Goal: Information Seeking & Learning: Check status

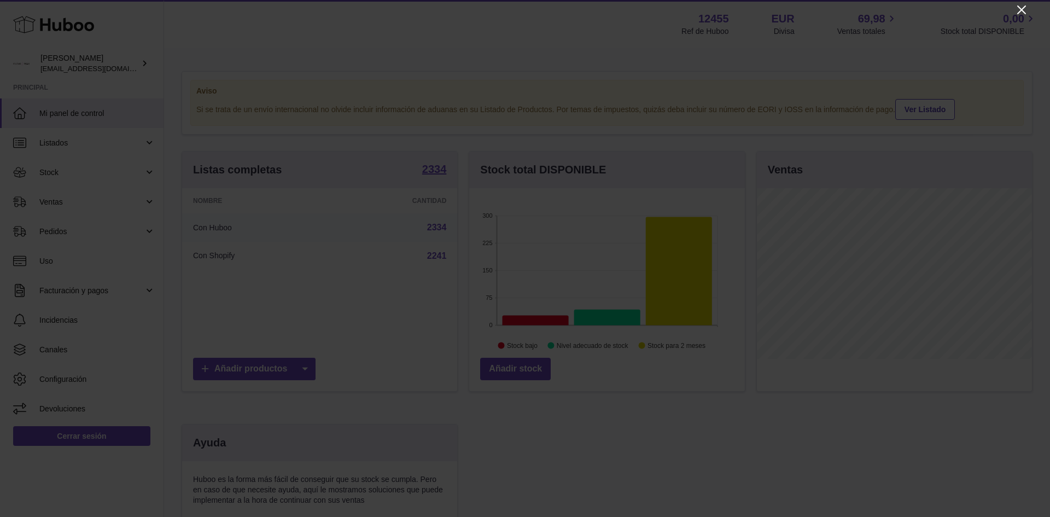
scroll to position [171, 276]
click at [1023, 8] on icon "Close" at bounding box center [1021, 9] width 9 height 9
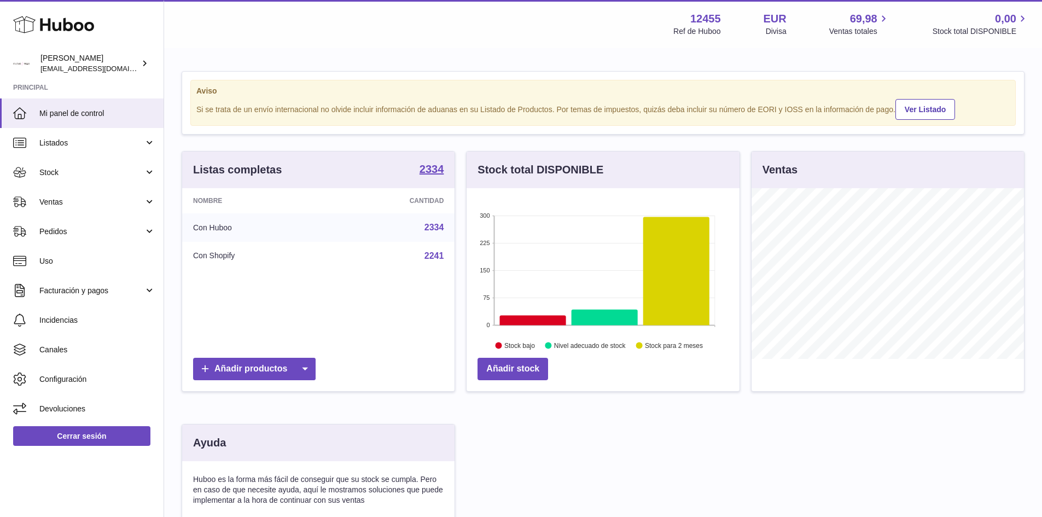
scroll to position [546757, 546655]
click at [79, 164] on link "Stock" at bounding box center [82, 173] width 164 height 30
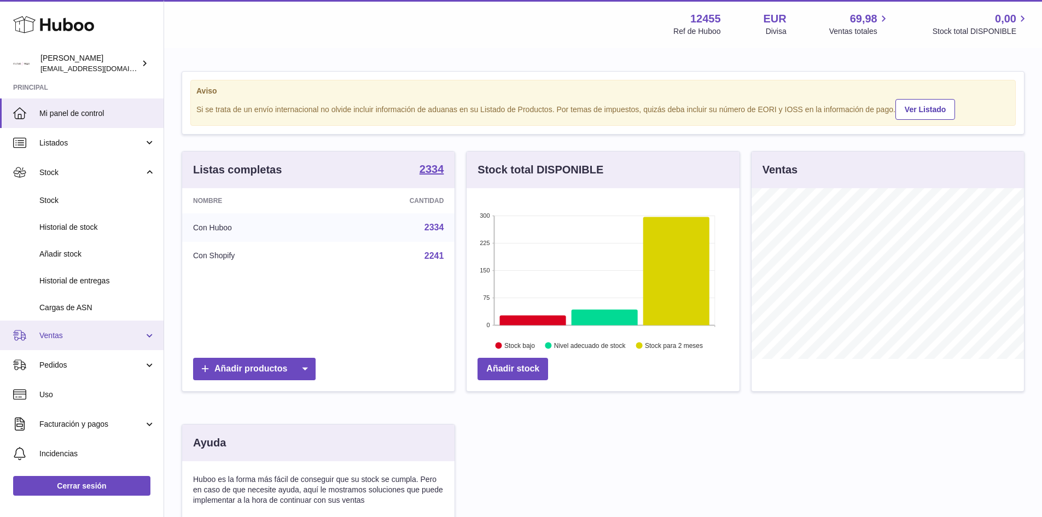
click at [66, 338] on span "Ventas" at bounding box center [91, 335] width 104 height 10
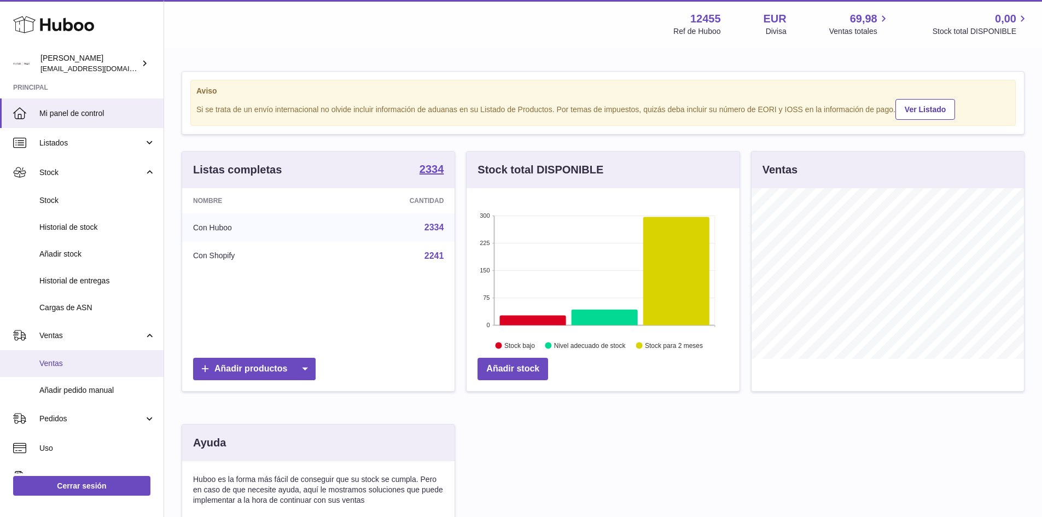
click at [61, 359] on span "Ventas" at bounding box center [97, 363] width 116 height 10
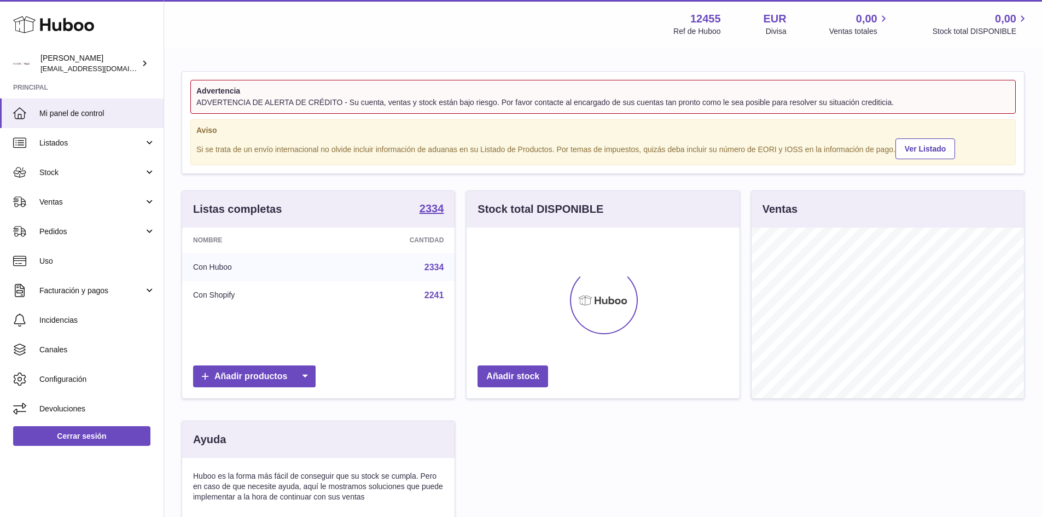
scroll to position [171, 273]
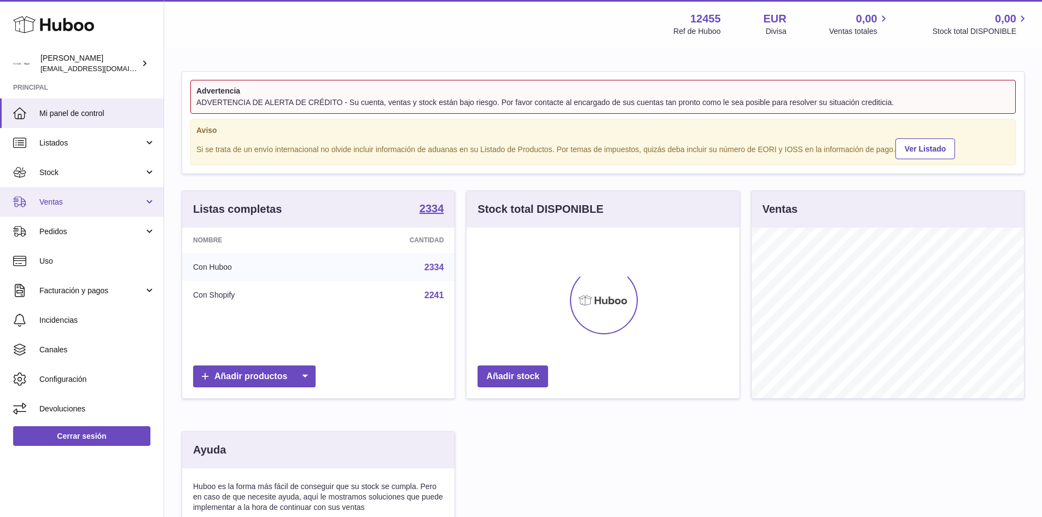
click at [93, 204] on span "Ventas" at bounding box center [91, 202] width 104 height 10
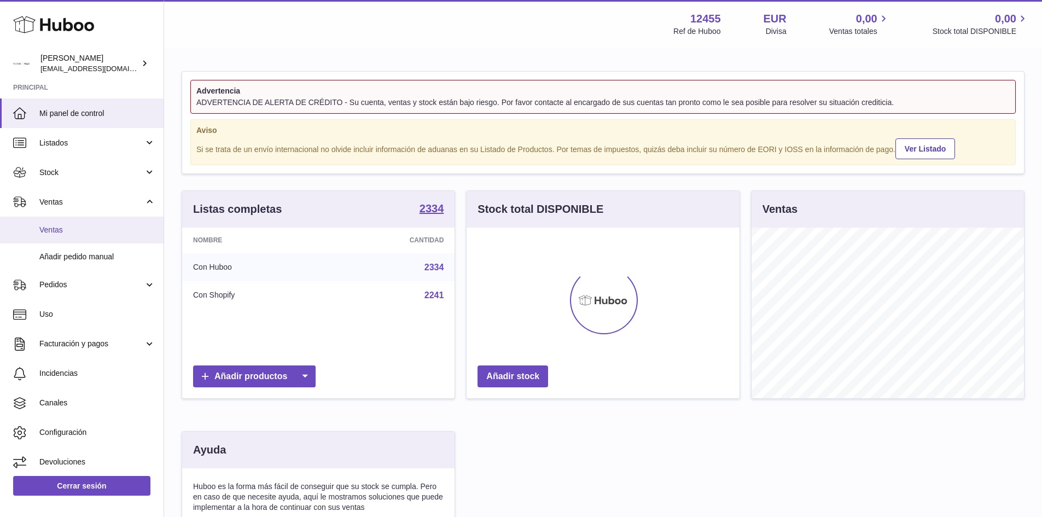
click at [62, 231] on span "Ventas" at bounding box center [97, 230] width 116 height 10
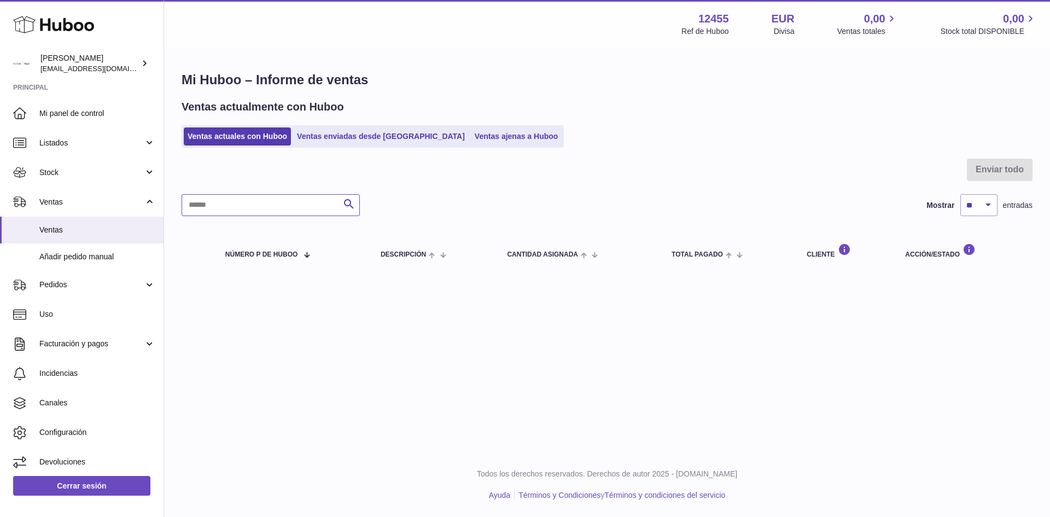
click at [263, 205] on input "text" at bounding box center [271, 205] width 178 height 22
click at [355, 141] on link "Ventas enviadas desde [GEOGRAPHIC_DATA]" at bounding box center [381, 136] width 176 height 18
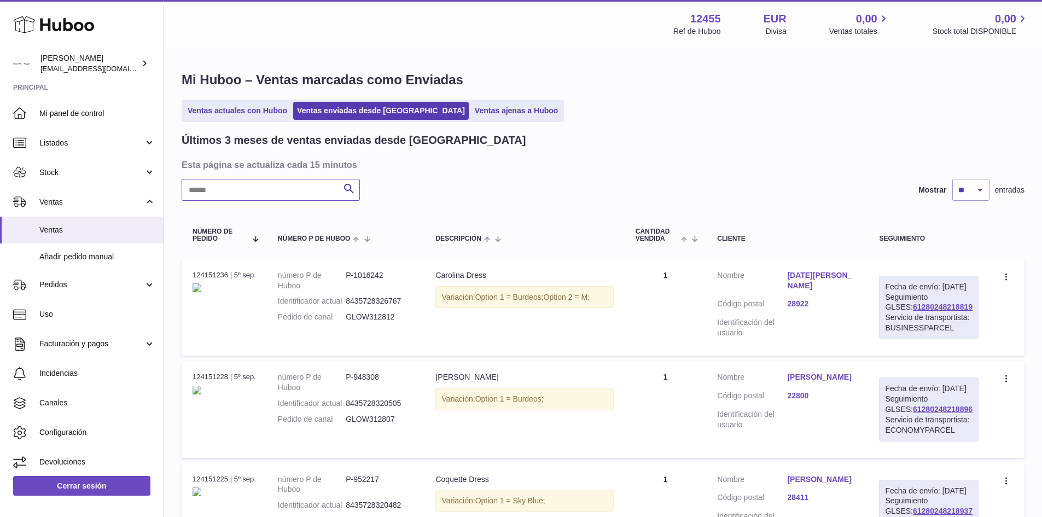
click at [253, 195] on input "text" at bounding box center [271, 190] width 178 height 22
type input "****"
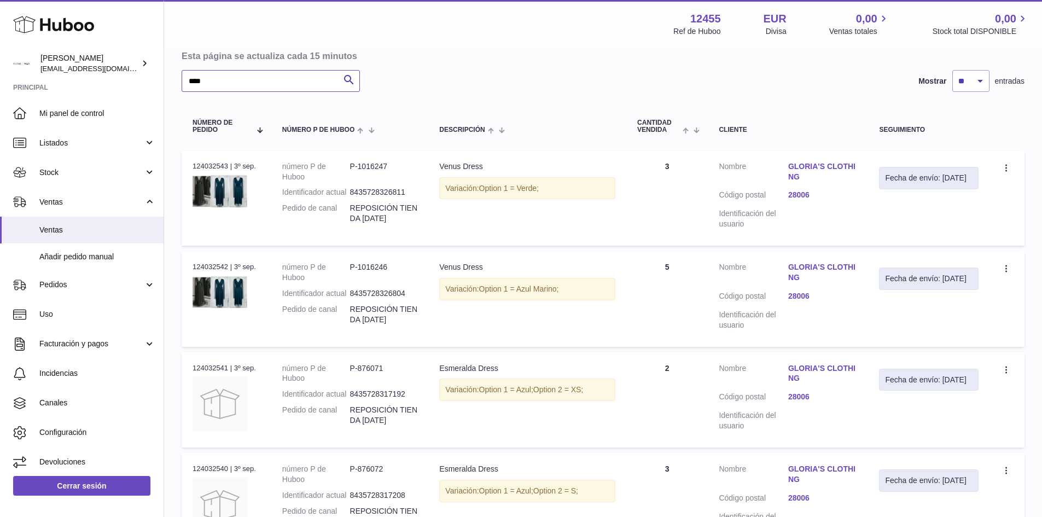
scroll to position [109, 0]
drag, startPoint x: 440, startPoint y: 187, endPoint x: 511, endPoint y: 187, distance: 70.6
click at [511, 187] on div "Variación: Option 1 = Verde;" at bounding box center [527, 188] width 176 height 22
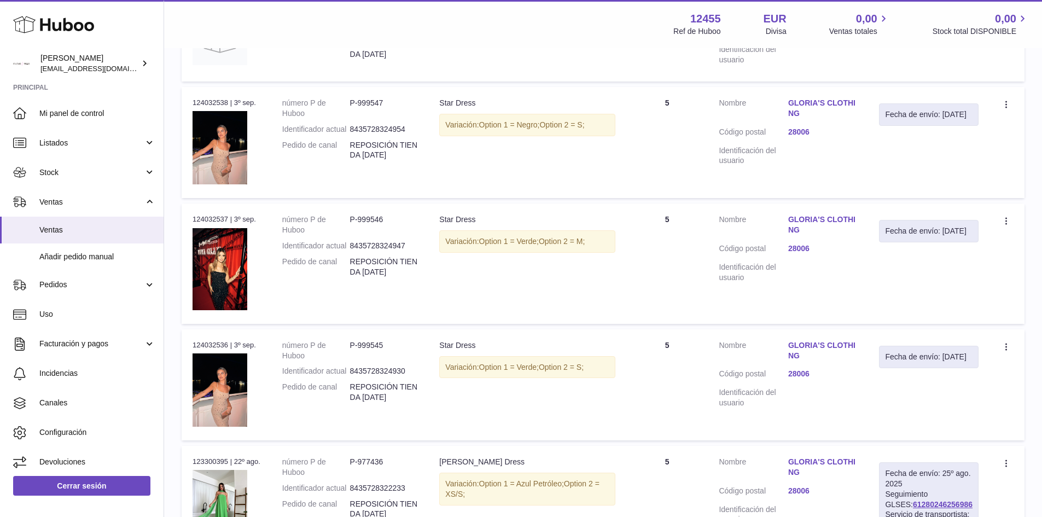
scroll to position [711, 0]
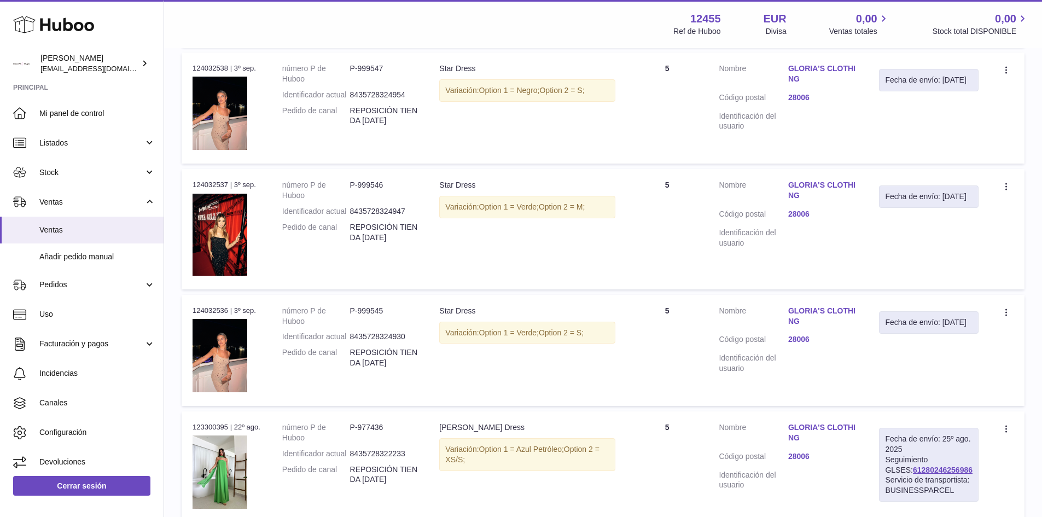
drag, startPoint x: 543, startPoint y: 207, endPoint x: 647, endPoint y: 211, distance: 104.0
click at [647, 211] on tr "N° de pedido 124032537 | 3º sep. número P de Huboo P-999546 Identificador actua…" at bounding box center [603, 229] width 843 height 120
click at [615, 209] on div "Variación: Option 1 = Verde; Option 2 = M;" at bounding box center [527, 207] width 176 height 22
drag, startPoint x: 612, startPoint y: 208, endPoint x: 432, endPoint y: 208, distance: 179.9
click at [432, 208] on td "Descripción Star Dress Variación: Option 1 = Verde; Option 2 = M;" at bounding box center [527, 229] width 198 height 120
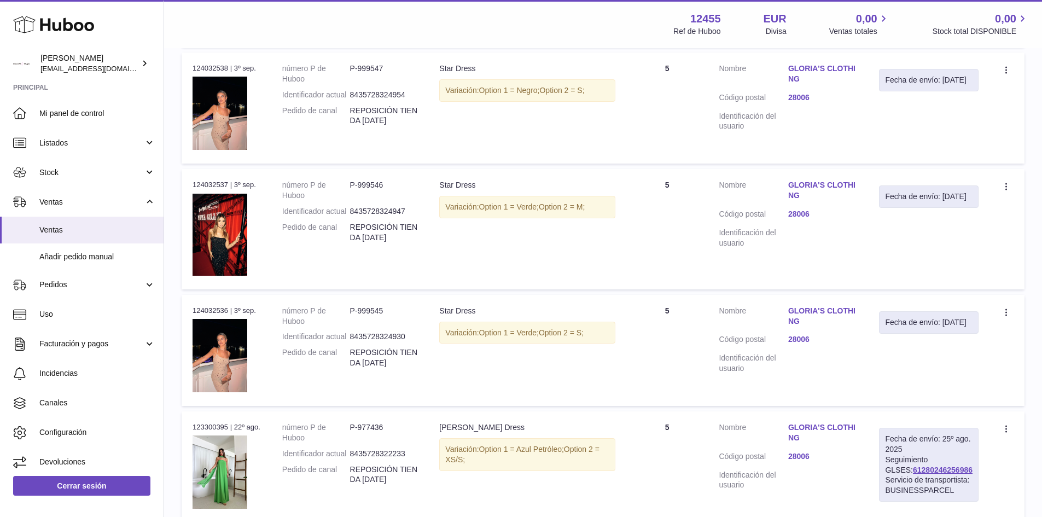
drag, startPoint x: 456, startPoint y: 90, endPoint x: 593, endPoint y: 97, distance: 136.9
click at [593, 97] on div "Variación: Option 1 = Negro; Option 2 = S;" at bounding box center [527, 90] width 176 height 22
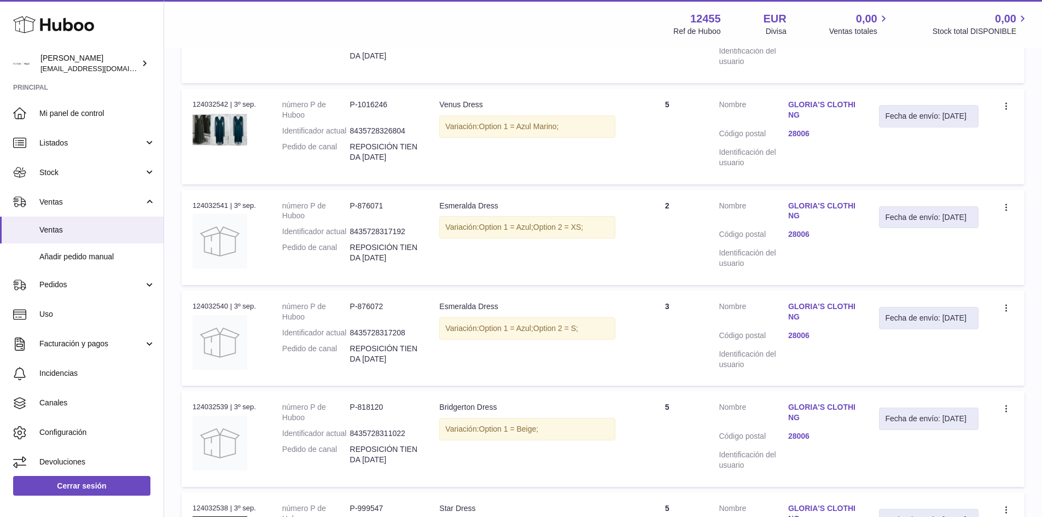
scroll to position [273, 0]
drag, startPoint x: 444, startPoint y: 424, endPoint x: 506, endPoint y: 424, distance: 62.3
click at [506, 424] on div "Variación: Option 1 = Beige;" at bounding box center [527, 427] width 176 height 22
click at [436, 427] on td "Descripción Bridgerton Dress Variación: Option 1 = Beige;" at bounding box center [527, 436] width 198 height 95
drag, startPoint x: 438, startPoint y: 399, endPoint x: 683, endPoint y: 427, distance: 246.6
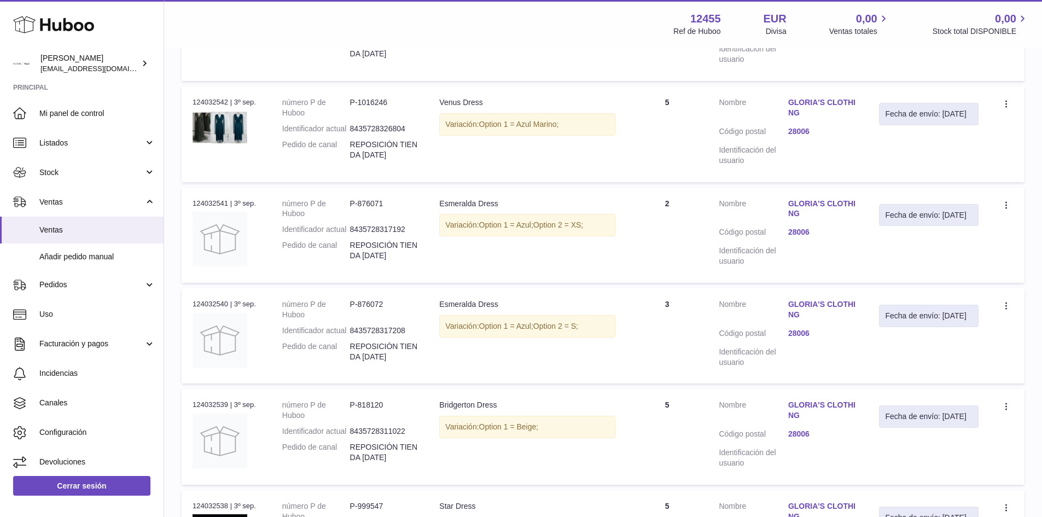
click at [695, 447] on tr "N° de pedido 124032539 | 3º sep. número P de Huboo P-818120 Identificador actua…" at bounding box center [603, 436] width 843 height 95
click at [679, 407] on td "Cantidad 5" at bounding box center [666, 436] width 81 height 95
drag, startPoint x: 672, startPoint y: 402, endPoint x: 565, endPoint y: 418, distance: 108.4
click at [549, 398] on tr "N° de pedido 124032539 | 3º sep. número P de Huboo P-818120 Identificador actua…" at bounding box center [603, 436] width 843 height 95
click at [569, 427] on div "Variación: Option 1 = Beige;" at bounding box center [527, 427] width 176 height 22
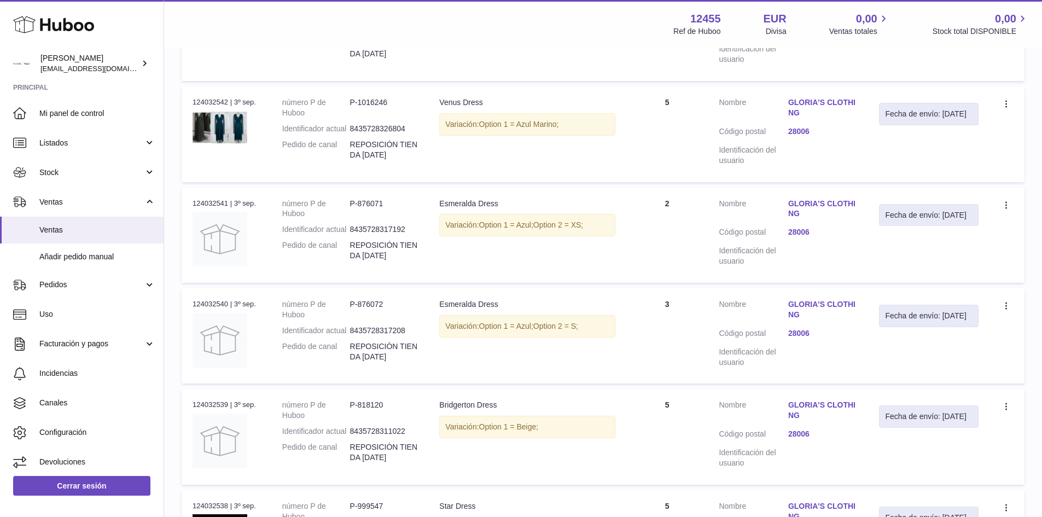
drag, startPoint x: 565, startPoint y: 428, endPoint x: 422, endPoint y: 391, distance: 147.5
click at [422, 391] on tr "N° de pedido 124032539 | 3º sep. número P de Huboo P-818120 Identificador actua…" at bounding box center [603, 436] width 843 height 95
click at [684, 430] on td "Cantidad 5" at bounding box center [666, 436] width 81 height 95
click at [676, 405] on td "Cantidad 5" at bounding box center [666, 436] width 81 height 95
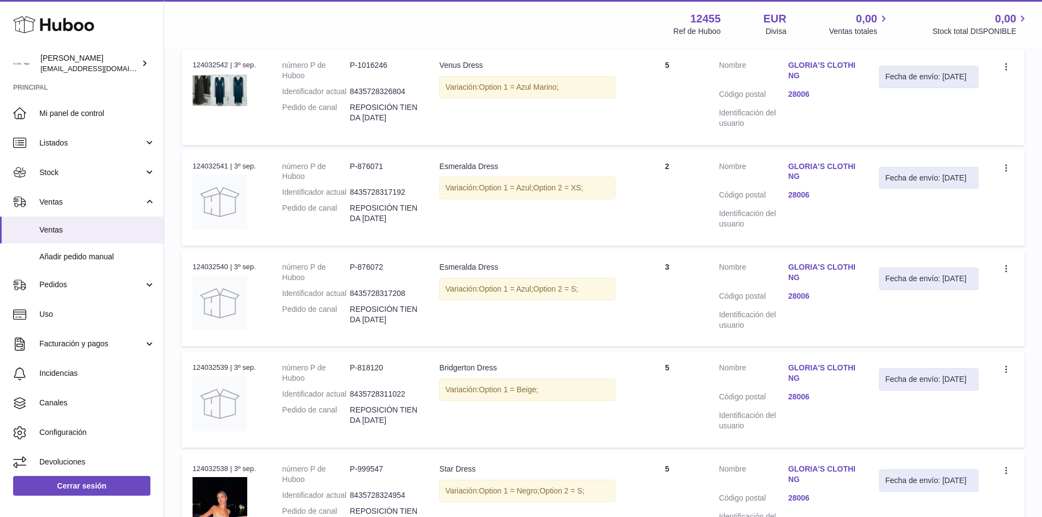
scroll to position [383, 0]
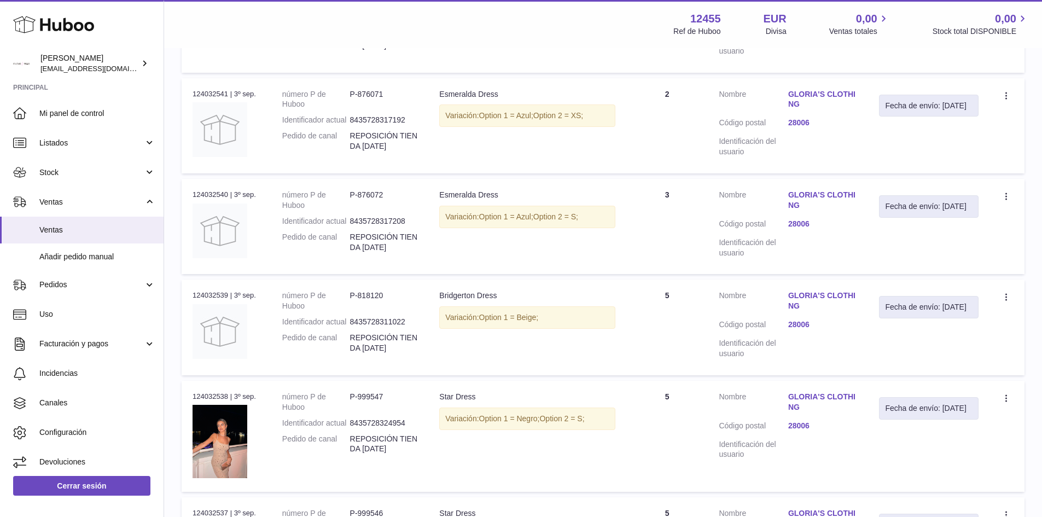
drag, startPoint x: 447, startPoint y: 319, endPoint x: 547, endPoint y: 331, distance: 101.4
click at [547, 331] on td "Descripción Bridgerton Dress Variación: Option 1 = Beige;" at bounding box center [527, 326] width 198 height 95
click at [540, 324] on div "Variación: Option 1 = Beige;" at bounding box center [527, 317] width 176 height 22
drag, startPoint x: 541, startPoint y: 322, endPoint x: 376, endPoint y: 320, distance: 164.6
click at [376, 320] on tr "N° de pedido 124032539 | 3º sep. número P de Huboo P-818120 Identificador actua…" at bounding box center [603, 326] width 843 height 95
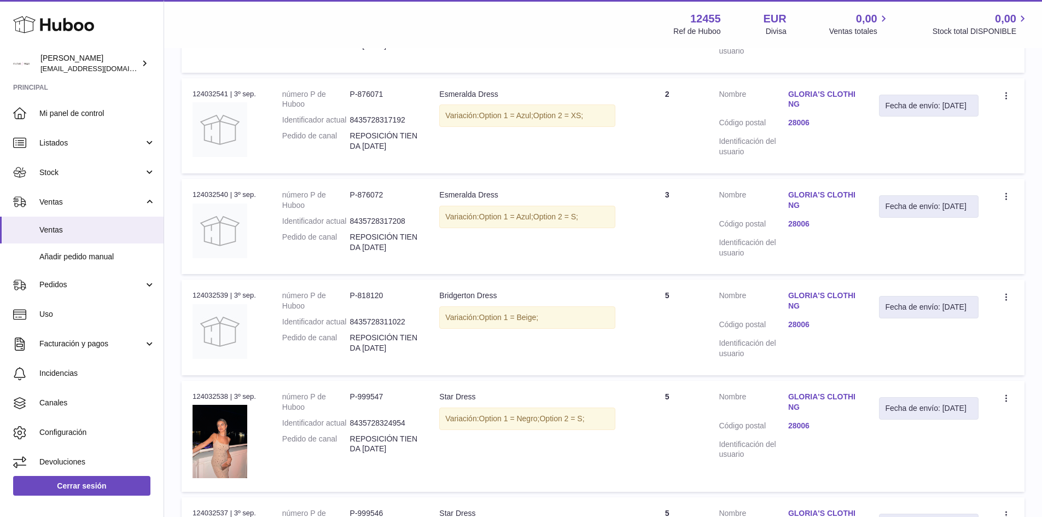
click at [560, 323] on div "Variación: Option 1 = Beige;" at bounding box center [527, 317] width 176 height 22
drag, startPoint x: 552, startPoint y: 319, endPoint x: 482, endPoint y: 307, distance: 71.0
click at [482, 307] on div "Variación: Option 1 = Beige;" at bounding box center [527, 317] width 176 height 22
click at [566, 307] on div "Variación: Option 1 = Beige;" at bounding box center [527, 317] width 176 height 22
